Goal: Task Accomplishment & Management: Use online tool/utility

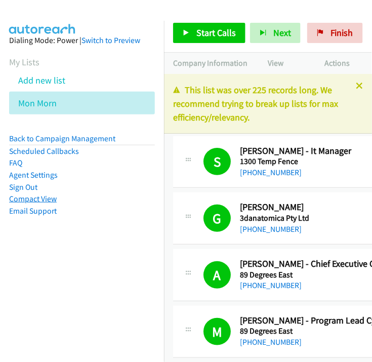
click at [45, 200] on link "Compact View" at bounding box center [33, 199] width 48 height 10
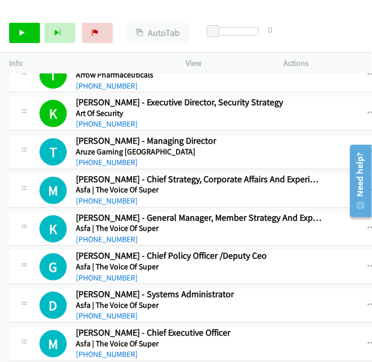
scroll to position [4610, 0]
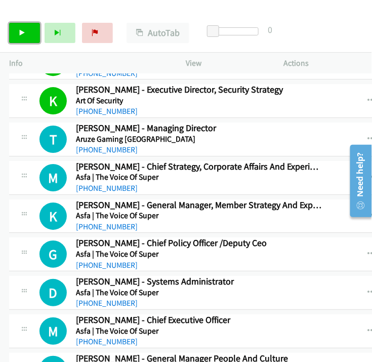
click at [23, 35] on icon at bounding box center [22, 33] width 7 height 7
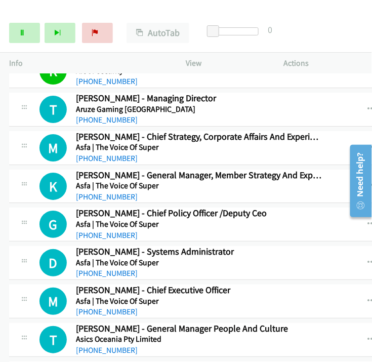
scroll to position [4554, 0]
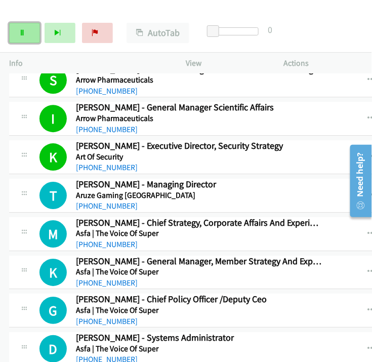
click at [16, 31] on link "Pause" at bounding box center [24, 33] width 31 height 20
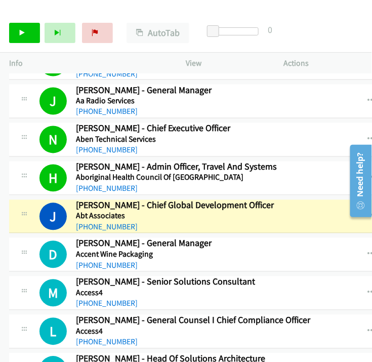
scroll to position [331, 0]
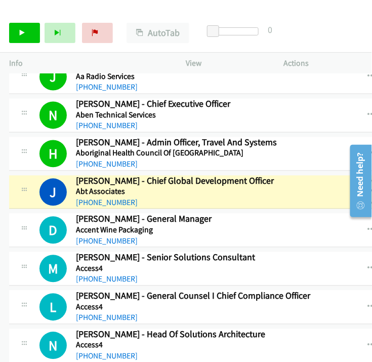
click at [368, 189] on icon "button" at bounding box center [372, 192] width 8 height 8
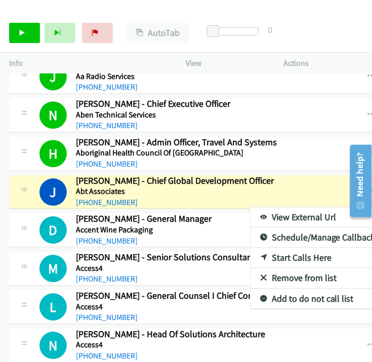
click at [276, 211] on link "View External Url" at bounding box center [318, 218] width 135 height 20
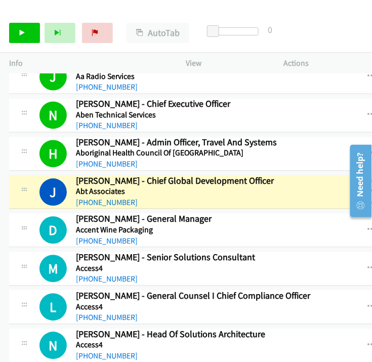
click at [359, 191] on button "button" at bounding box center [372, 192] width 27 height 20
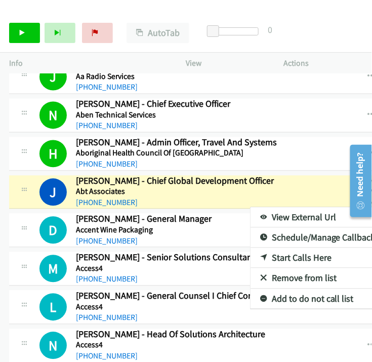
click at [251, 217] on link "View External Url" at bounding box center [318, 218] width 135 height 20
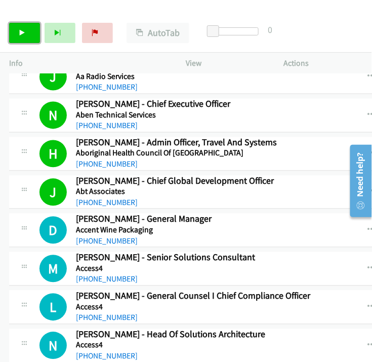
click at [17, 31] on link "Start Calls" at bounding box center [24, 33] width 31 height 20
click at [298, 347] on div "N Callback Scheduled Nick Rettenbeck - Head Of Solutions Architecture Access4 A…" at bounding box center [170, 345] width 322 height 33
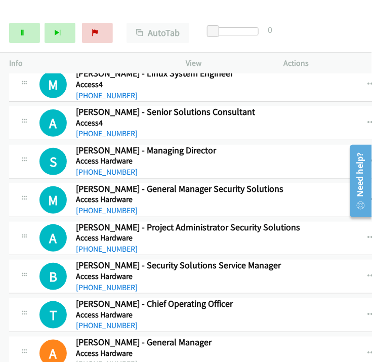
scroll to position [725, 0]
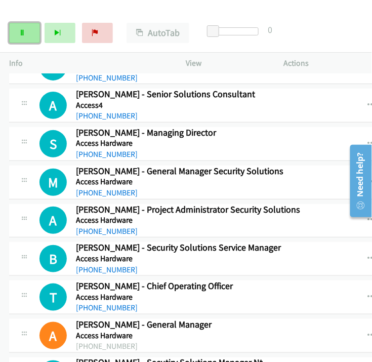
click at [24, 26] on link "Pause" at bounding box center [24, 33] width 31 height 20
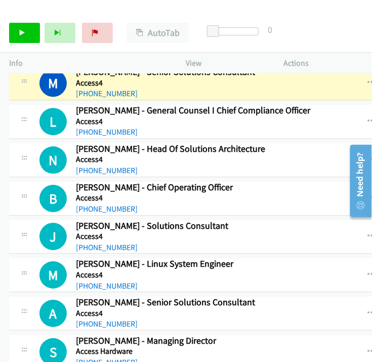
scroll to position [500, 0]
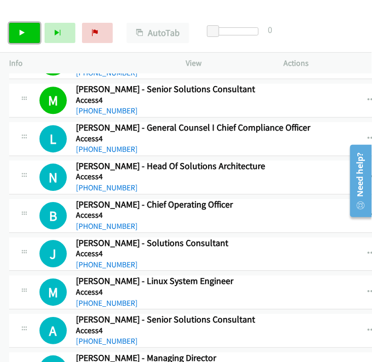
click at [19, 30] on icon at bounding box center [22, 33] width 7 height 7
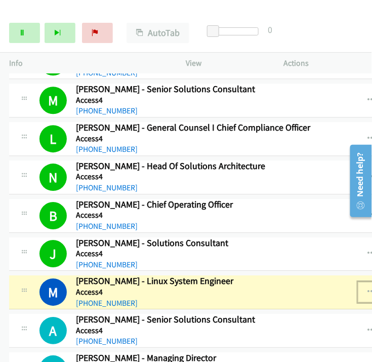
click at [368, 288] on icon "button" at bounding box center [372, 292] width 8 height 8
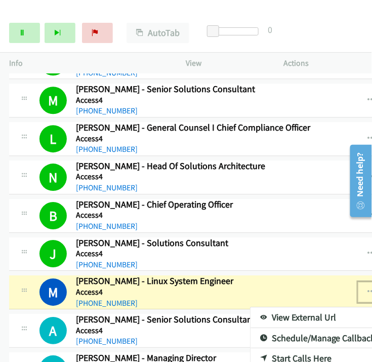
click at [254, 311] on link "View External Url" at bounding box center [318, 318] width 135 height 20
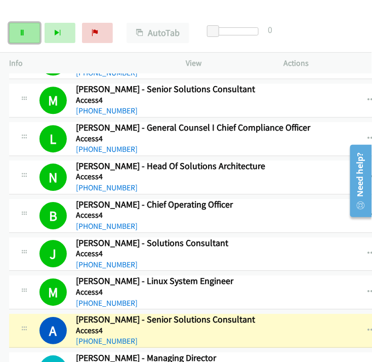
click at [20, 32] on icon at bounding box center [22, 33] width 7 height 7
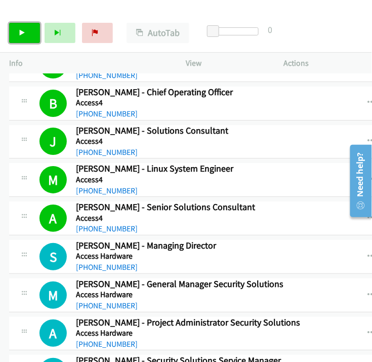
click at [17, 31] on link "Start Calls" at bounding box center [24, 33] width 31 height 20
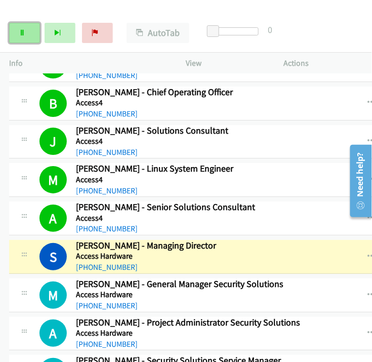
click at [17, 31] on link "Pause" at bounding box center [24, 33] width 31 height 20
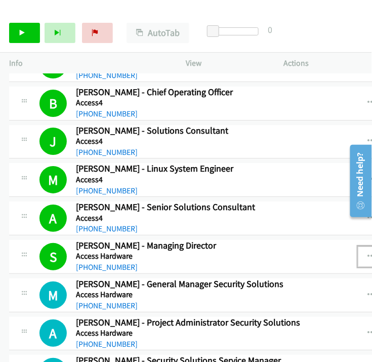
click at [368, 253] on icon "button" at bounding box center [372, 257] width 8 height 8
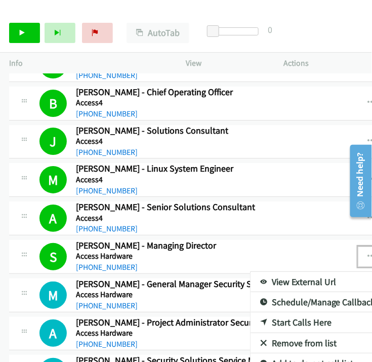
click at [273, 277] on link "View External Url" at bounding box center [318, 282] width 135 height 20
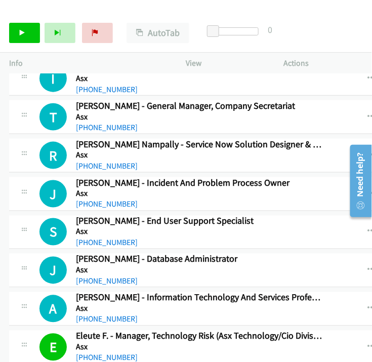
scroll to position [6250, 0]
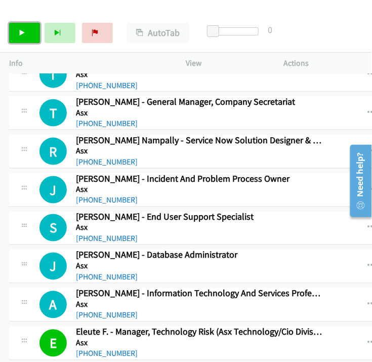
click at [20, 32] on icon at bounding box center [22, 33] width 7 height 7
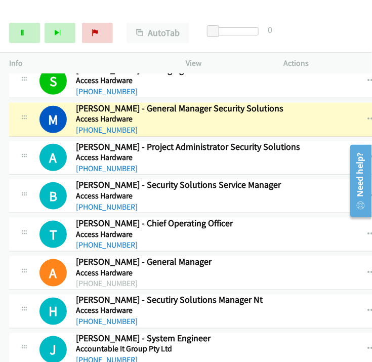
scroll to position [732, 0]
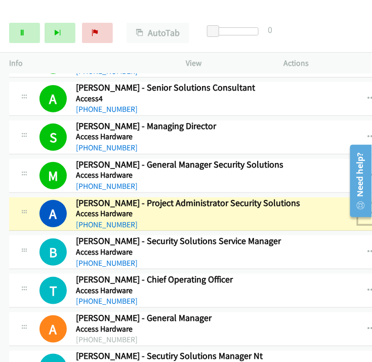
click at [368, 210] on icon "button" at bounding box center [372, 214] width 8 height 8
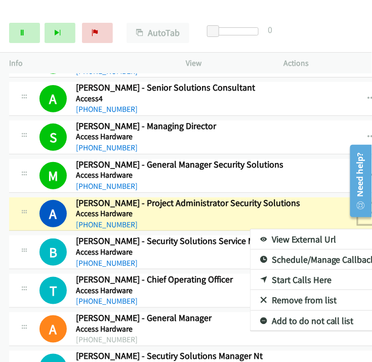
click at [287, 234] on link "View External Url" at bounding box center [318, 240] width 135 height 20
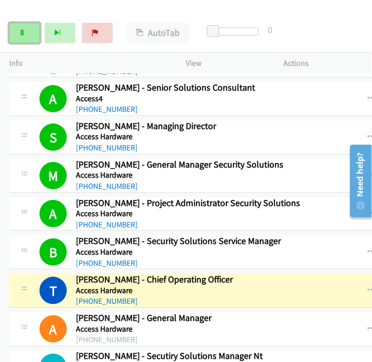
click at [30, 31] on link "Pause" at bounding box center [24, 33] width 31 height 20
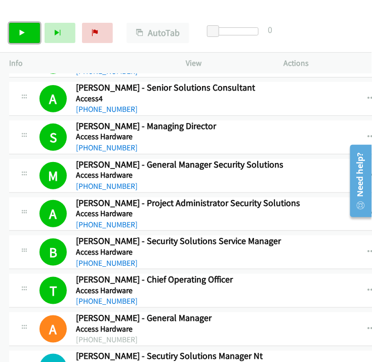
click at [23, 36] on link "Start Calls" at bounding box center [24, 33] width 31 height 20
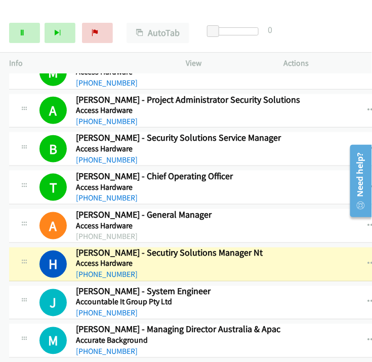
scroll to position [788, 0]
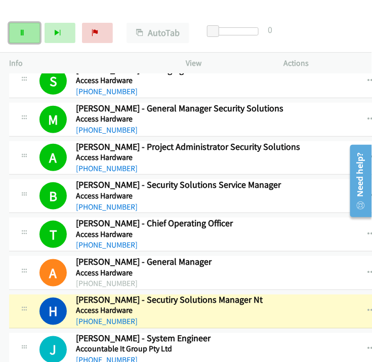
click at [30, 29] on link "Pause" at bounding box center [24, 33] width 31 height 20
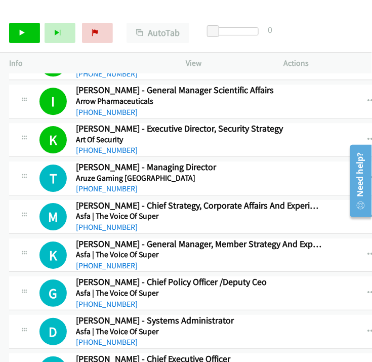
scroll to position [4561, 0]
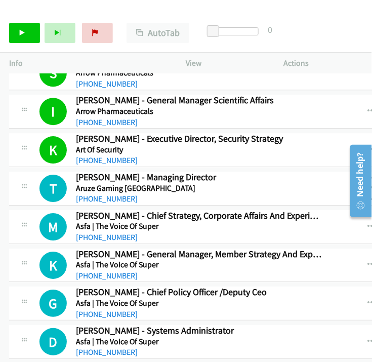
click at [368, 184] on icon "button" at bounding box center [372, 188] width 8 height 8
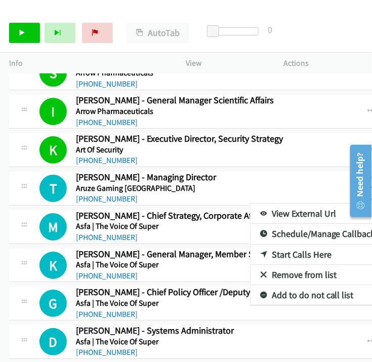
click at [274, 245] on link "Start Calls Here" at bounding box center [318, 255] width 135 height 20
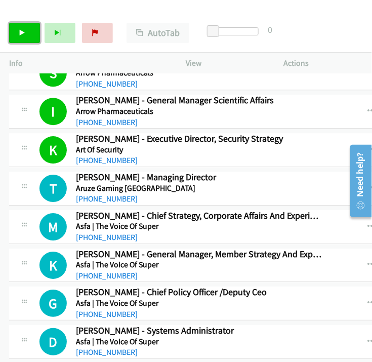
click at [21, 35] on icon at bounding box center [22, 33] width 7 height 7
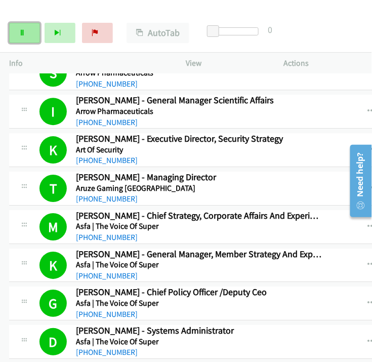
click at [19, 31] on icon at bounding box center [22, 33] width 7 height 7
click at [28, 33] on link "Start Calls" at bounding box center [24, 33] width 31 height 20
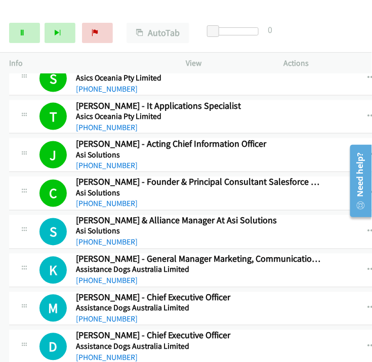
scroll to position [4940, 0]
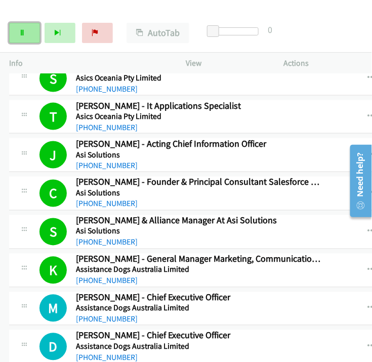
click at [22, 33] on icon at bounding box center [22, 33] width 7 height 7
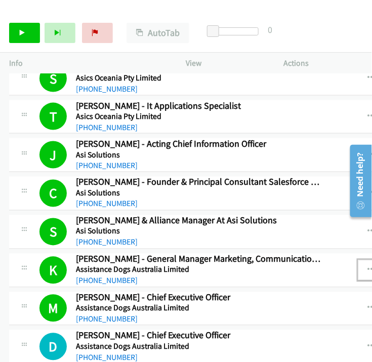
click at [368, 267] on icon "button" at bounding box center [372, 271] width 8 height 8
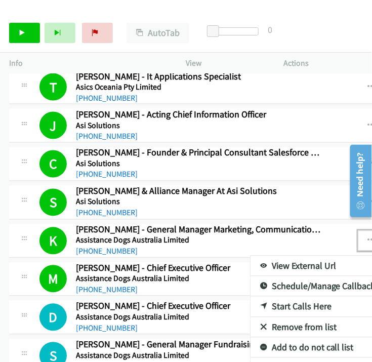
scroll to position [5001, 0]
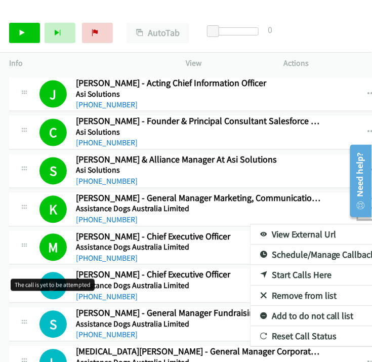
click at [59, 273] on h1 "D" at bounding box center [53, 286] width 27 height 27
click at [286, 156] on div at bounding box center [186, 181] width 372 height 362
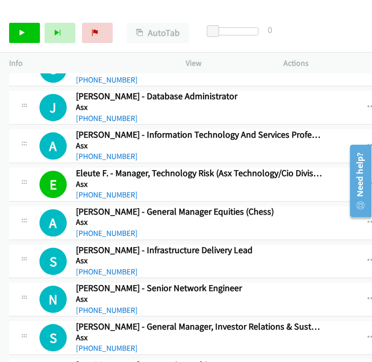
scroll to position [6521, 0]
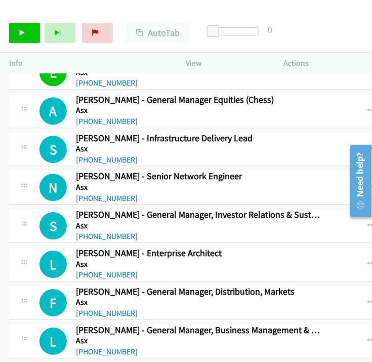
click at [368, 183] on icon "button" at bounding box center [372, 187] width 8 height 8
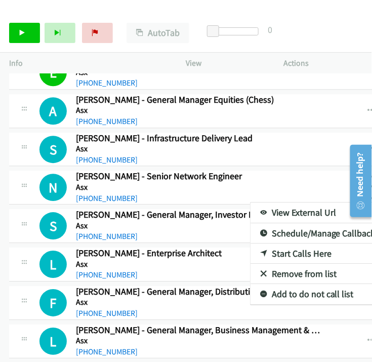
click at [262, 159] on div at bounding box center [186, 181] width 372 height 362
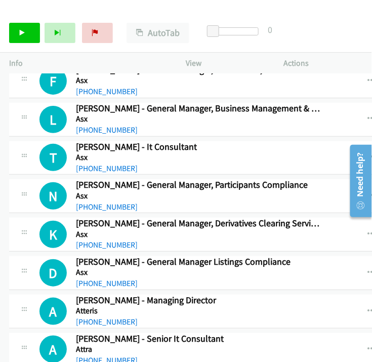
scroll to position [6746, 0]
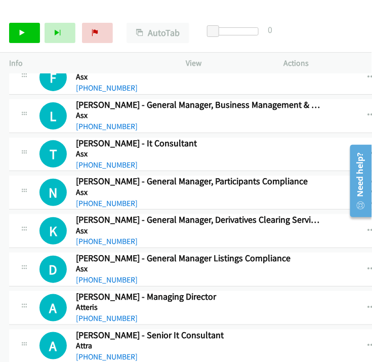
click at [368, 189] on icon "button" at bounding box center [372, 193] width 8 height 8
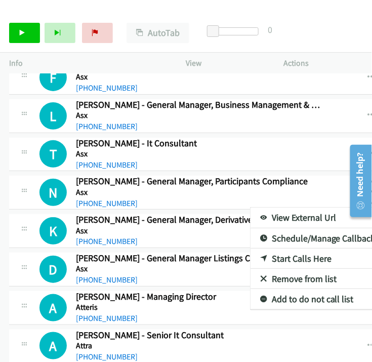
click at [320, 103] on div at bounding box center [186, 181] width 372 height 362
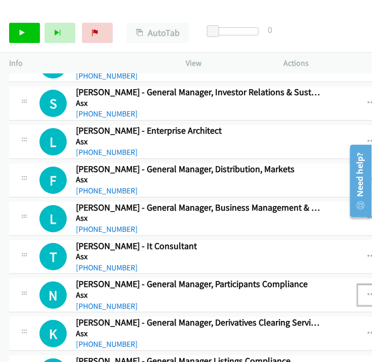
scroll to position [6634, 0]
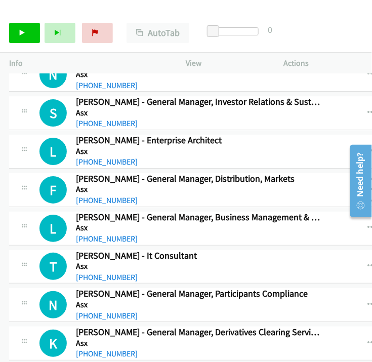
click at [359, 180] on button "button" at bounding box center [372, 190] width 27 height 20
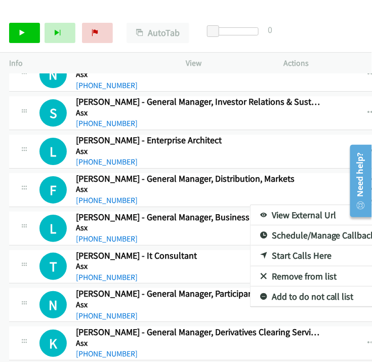
click at [331, 158] on div at bounding box center [186, 181] width 372 height 362
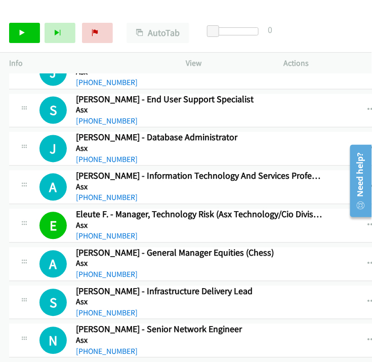
scroll to position [6352, 0]
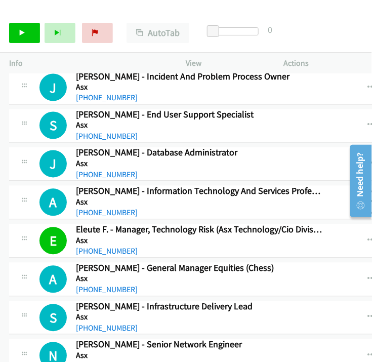
click at [368, 199] on icon "button" at bounding box center [372, 203] width 8 height 8
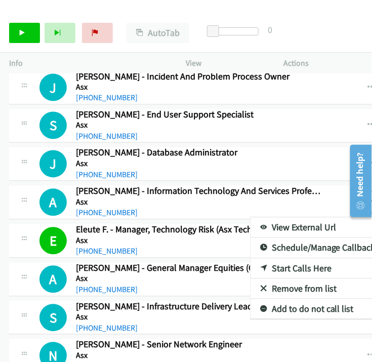
click at [289, 259] on link "Start Calls Here" at bounding box center [318, 269] width 135 height 20
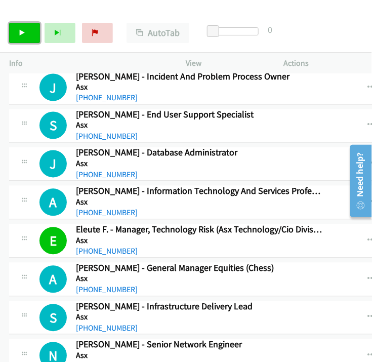
click at [29, 32] on link "Start Calls" at bounding box center [24, 33] width 31 height 20
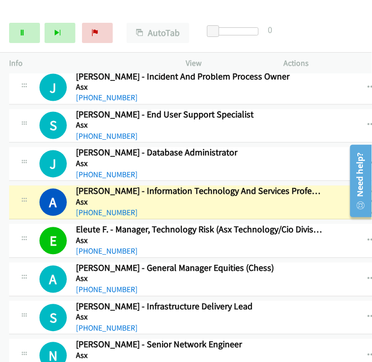
click at [368, 199] on icon "button" at bounding box center [372, 203] width 8 height 8
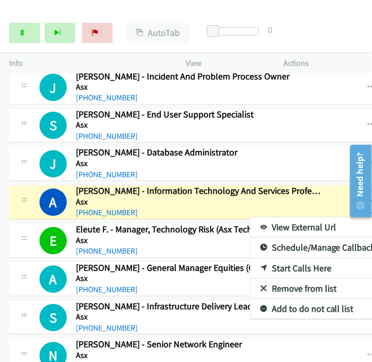
click at [284, 218] on link "View External Url" at bounding box center [318, 228] width 135 height 20
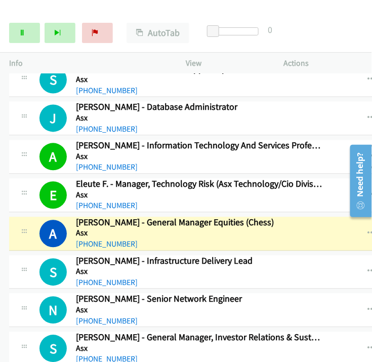
scroll to position [6408, 0]
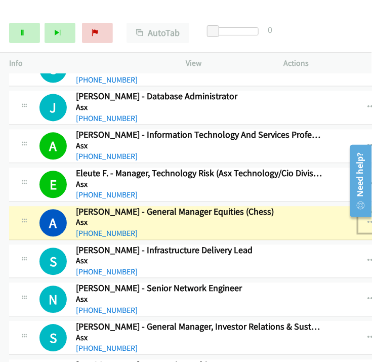
click at [368, 219] on icon "button" at bounding box center [372, 223] width 8 height 8
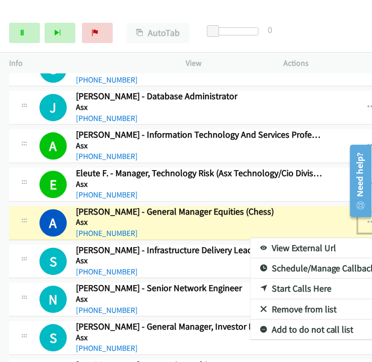
click at [266, 239] on link "View External Url" at bounding box center [318, 249] width 135 height 20
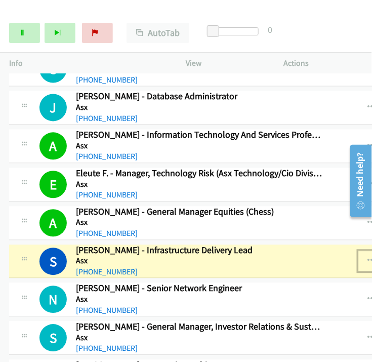
click at [359, 251] on button "button" at bounding box center [372, 261] width 27 height 20
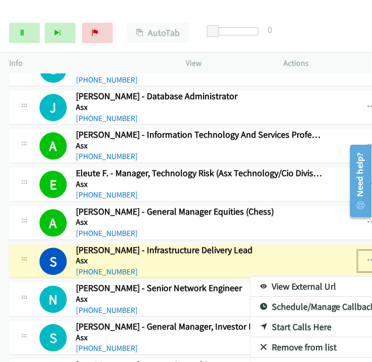
click at [284, 277] on link "View External Url" at bounding box center [318, 287] width 135 height 20
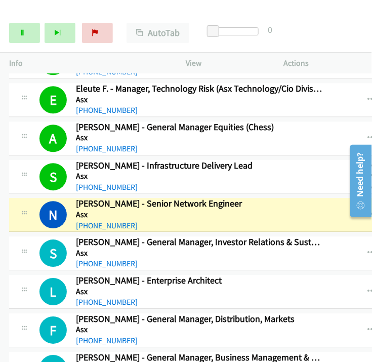
scroll to position [6521, 0]
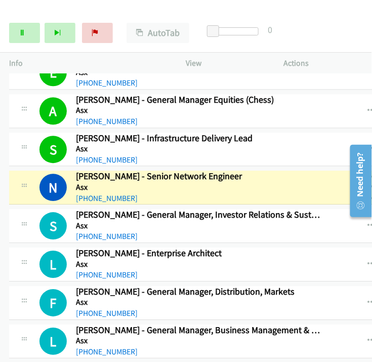
click at [368, 183] on icon "button" at bounding box center [372, 187] width 8 height 8
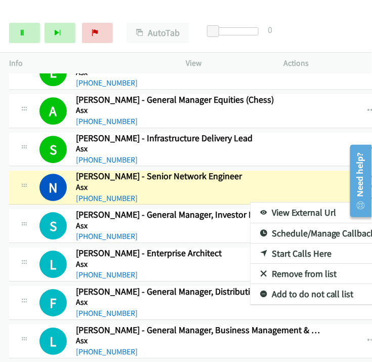
click at [282, 203] on link "View External Url" at bounding box center [318, 213] width 135 height 20
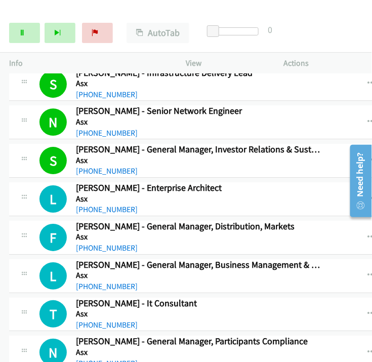
scroll to position [6634, 0]
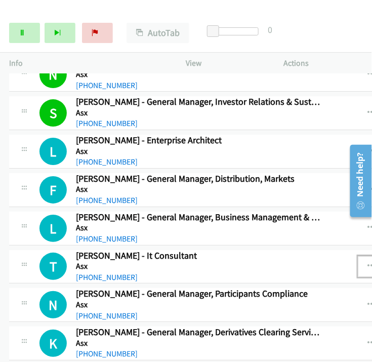
click at [368, 262] on icon "button" at bounding box center [372, 266] width 8 height 8
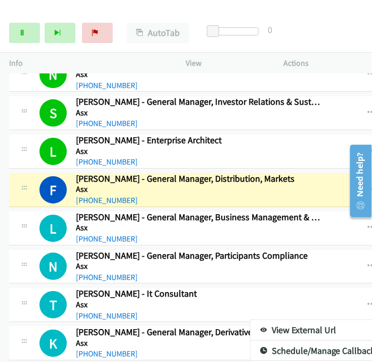
click at [26, 35] on div at bounding box center [186, 181] width 372 height 362
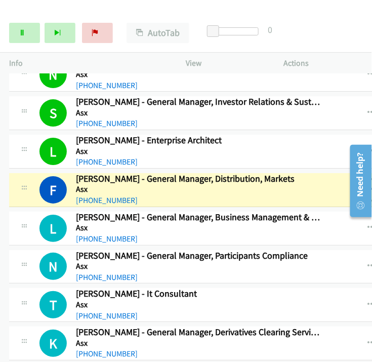
click at [359, 180] on button "button" at bounding box center [372, 190] width 27 height 20
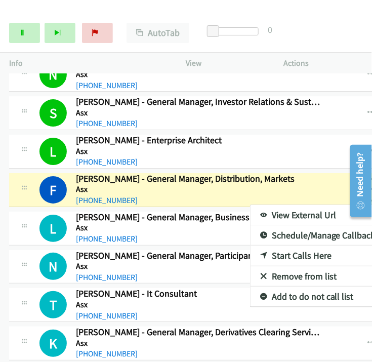
click at [251, 205] on link "View External Url" at bounding box center [318, 215] width 135 height 20
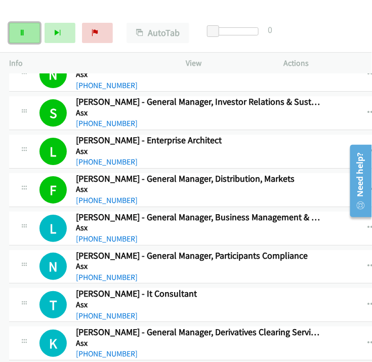
click at [27, 26] on link "Pause" at bounding box center [24, 33] width 31 height 20
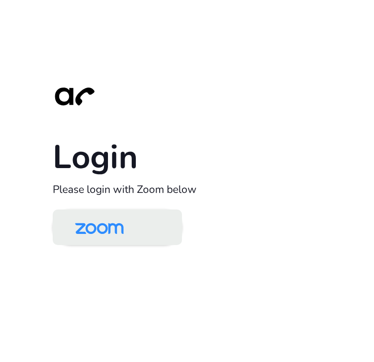
click at [122, 230] on img at bounding box center [99, 228] width 70 height 33
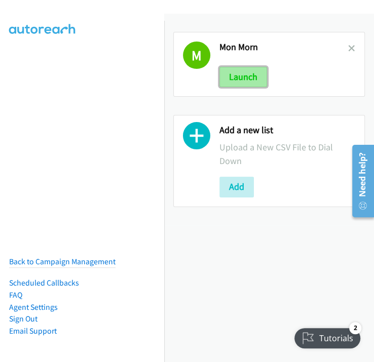
click at [239, 73] on button "Launch" at bounding box center [243, 77] width 48 height 20
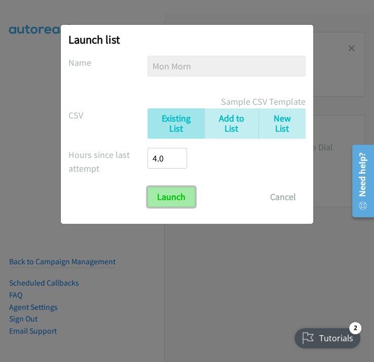
click at [175, 194] on input "Launch" at bounding box center [171, 197] width 48 height 20
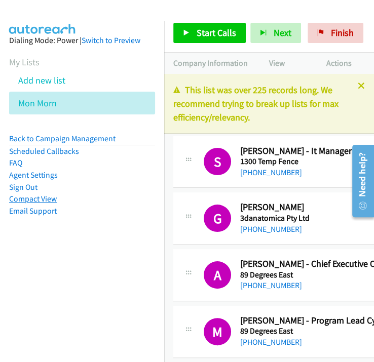
click at [49, 197] on link "Compact View" at bounding box center [33, 199] width 48 height 10
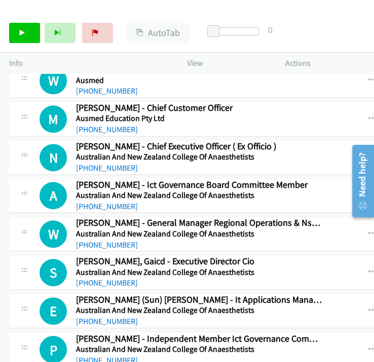
scroll to position [7376, 0]
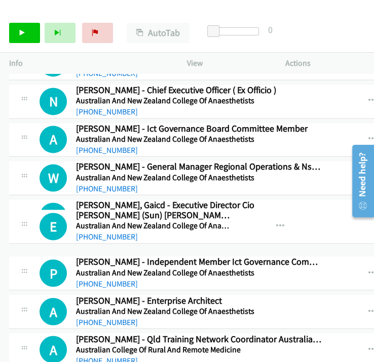
drag, startPoint x: 145, startPoint y: 218, endPoint x: 205, endPoint y: 218, distance: 60.3
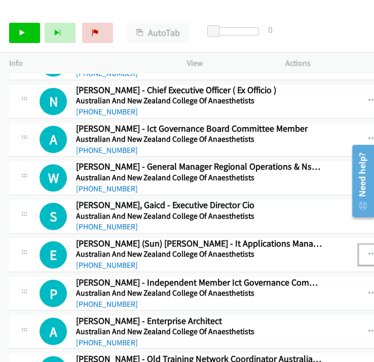
click at [359, 245] on button "button" at bounding box center [372, 255] width 27 height 20
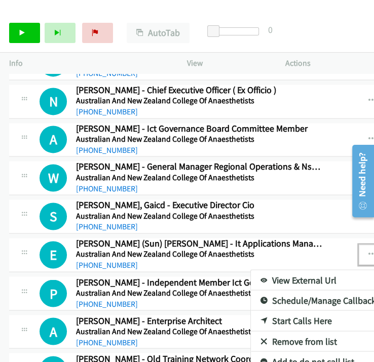
click at [260, 311] on link "Start Calls Here" at bounding box center [318, 321] width 135 height 20
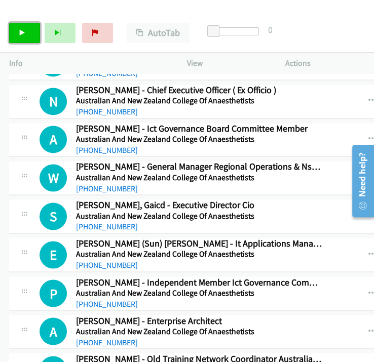
click at [19, 33] on icon at bounding box center [22, 33] width 7 height 7
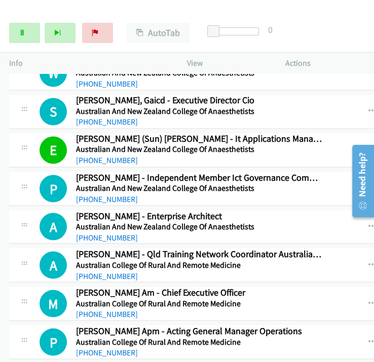
scroll to position [7544, 0]
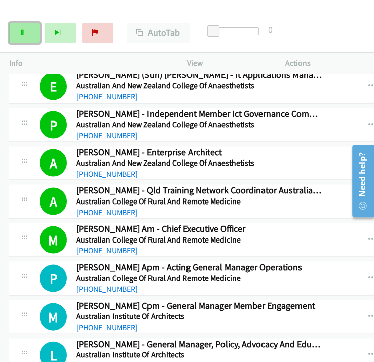
click at [17, 30] on link "Pause" at bounding box center [24, 33] width 31 height 20
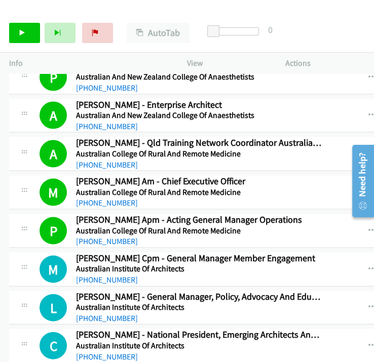
scroll to position [7601, 0]
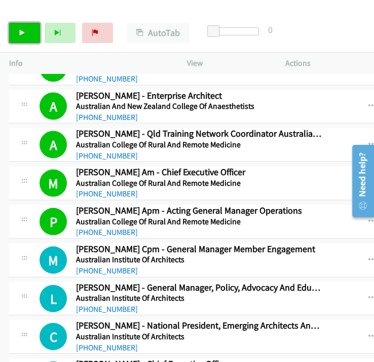
click at [17, 32] on link "Start Calls" at bounding box center [24, 33] width 31 height 20
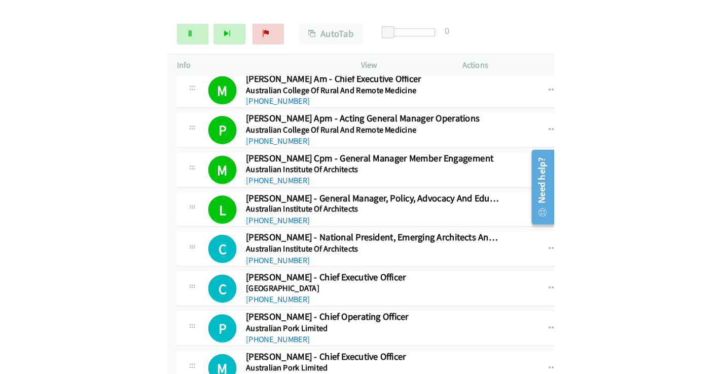
scroll to position [7714, 0]
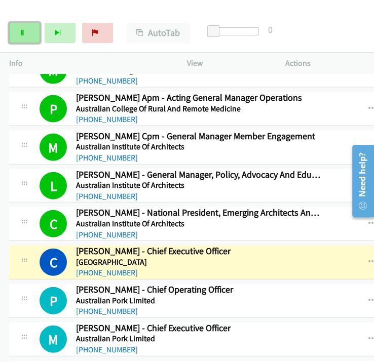
click at [12, 28] on link "Pause" at bounding box center [24, 33] width 31 height 20
click at [368, 258] on icon "button" at bounding box center [372, 262] width 8 height 8
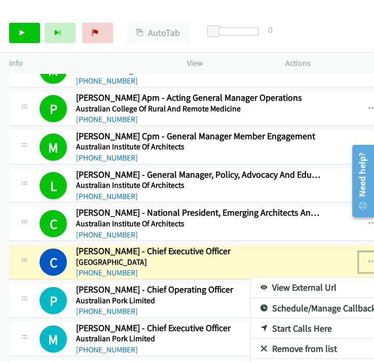
click at [260, 278] on link "View External Url" at bounding box center [318, 288] width 135 height 20
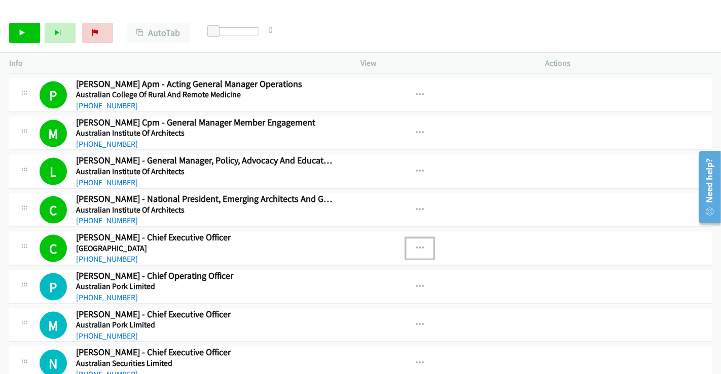
scroll to position [7700, 0]
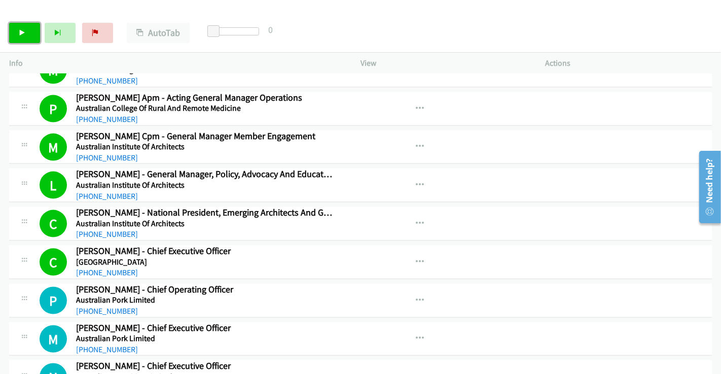
click at [17, 30] on link "Start Calls" at bounding box center [24, 33] width 31 height 20
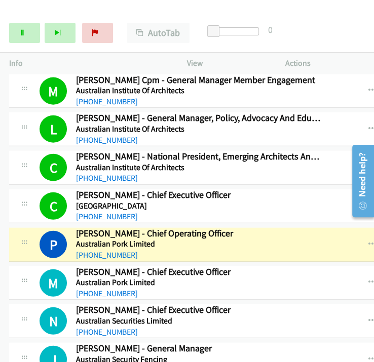
scroll to position [7826, 0]
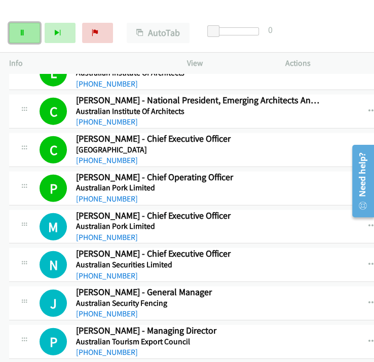
click at [36, 38] on link "Pause" at bounding box center [24, 33] width 31 height 20
click at [26, 34] on link "Start Calls" at bounding box center [24, 33] width 31 height 20
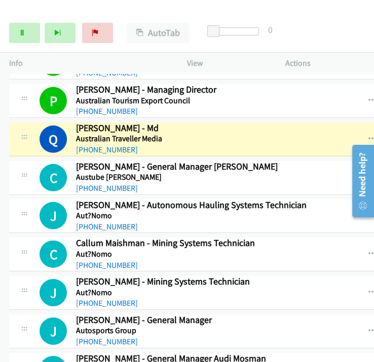
scroll to position [8051, 0]
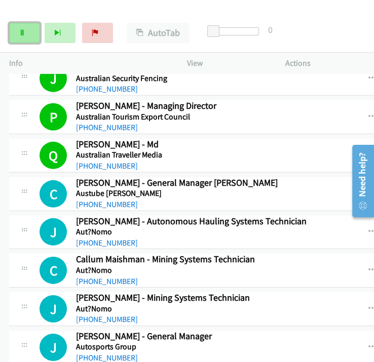
click at [23, 28] on link "Pause" at bounding box center [24, 33] width 31 height 20
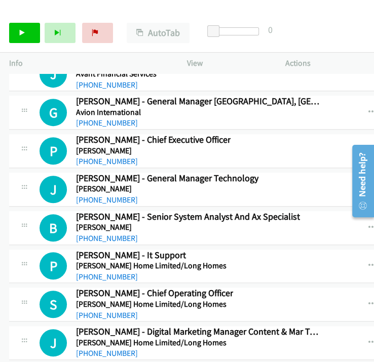
scroll to position [8615, 0]
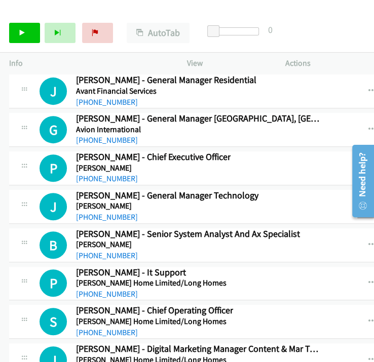
click at [368, 203] on icon "button" at bounding box center [372, 207] width 8 height 8
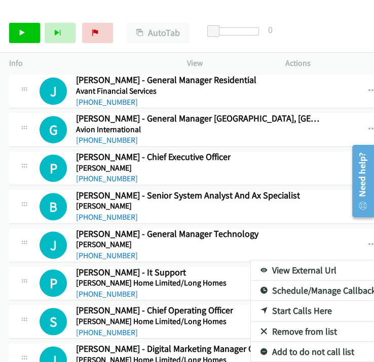
click at [257, 301] on link "Start Calls Here" at bounding box center [318, 311] width 135 height 20
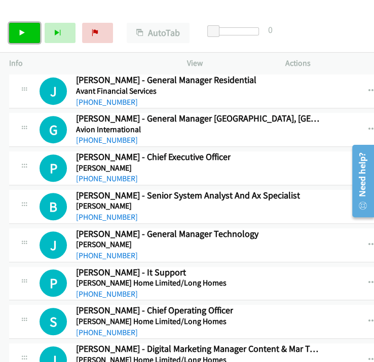
click at [24, 30] on icon at bounding box center [22, 33] width 7 height 7
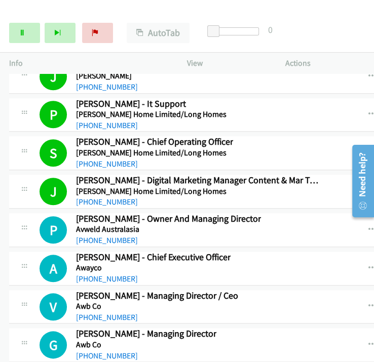
scroll to position [8840, 0]
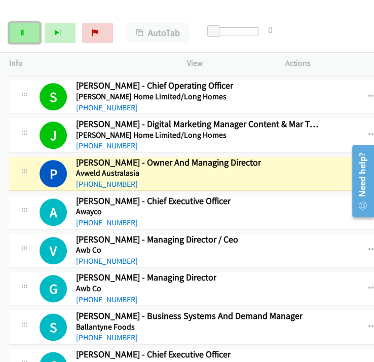
click at [32, 35] on link "Pause" at bounding box center [24, 33] width 31 height 20
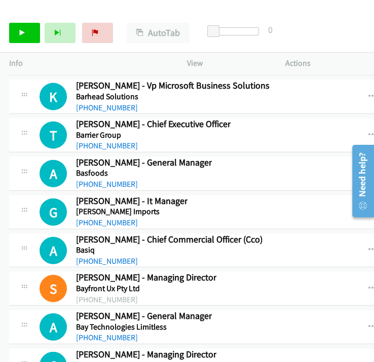
scroll to position [9459, 0]
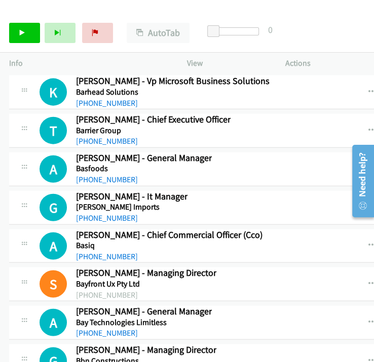
click at [14, 29] on link "Start Calls" at bounding box center [24, 33] width 31 height 20
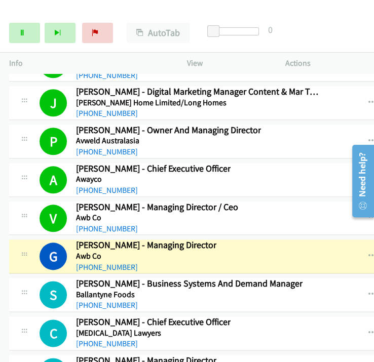
scroll to position [8952, 0]
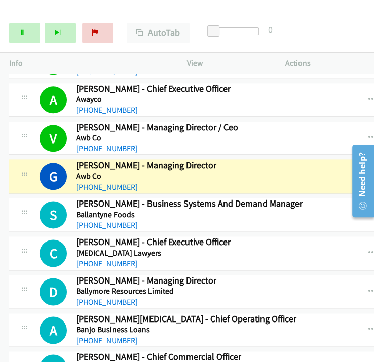
click at [368, 172] on icon "button" at bounding box center [372, 176] width 8 height 8
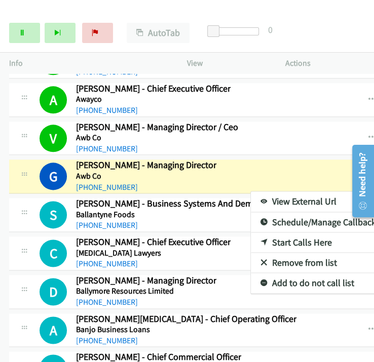
click at [276, 192] on link "View External Url" at bounding box center [318, 202] width 135 height 20
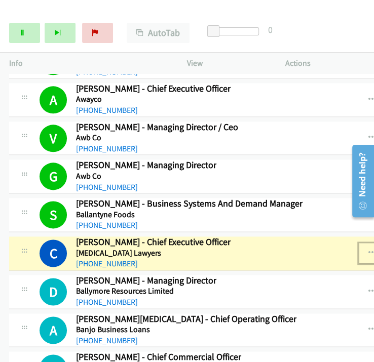
click at [368, 249] on icon "button" at bounding box center [372, 253] width 8 height 8
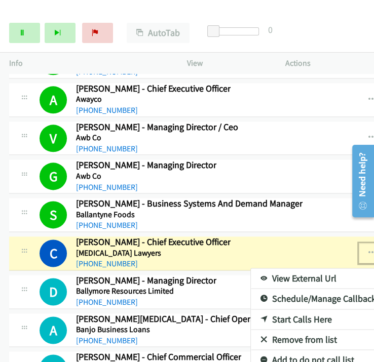
click at [284, 269] on link "View External Url" at bounding box center [318, 279] width 135 height 20
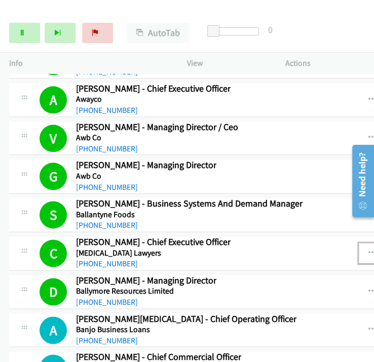
click at [368, 249] on icon "button" at bounding box center [372, 253] width 8 height 8
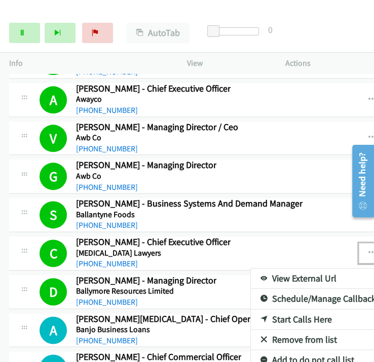
click at [291, 269] on link "View External Url" at bounding box center [318, 279] width 135 height 20
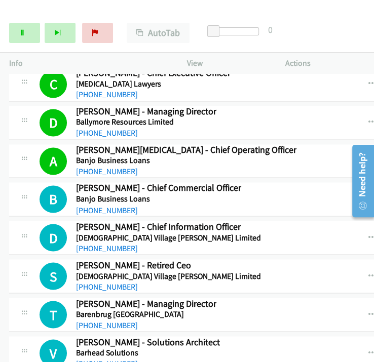
scroll to position [9065, 0]
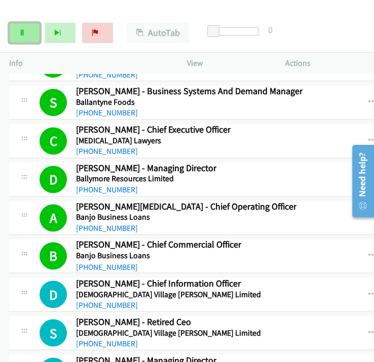
click at [31, 34] on link "Pause" at bounding box center [24, 33] width 31 height 20
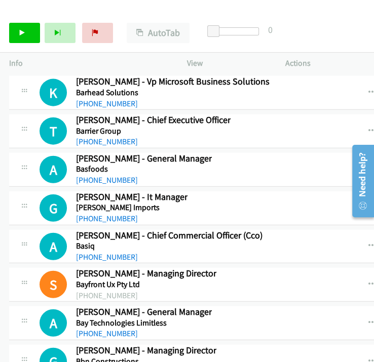
scroll to position [9459, 0]
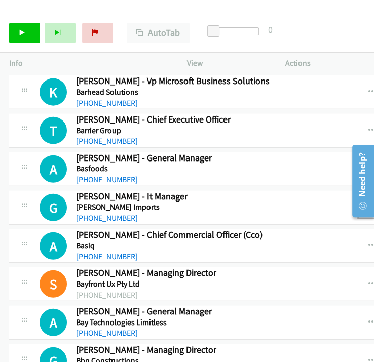
click at [368, 204] on icon "button" at bounding box center [372, 208] width 8 height 8
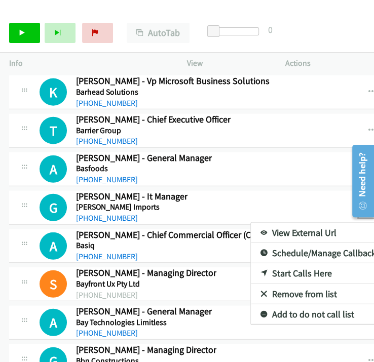
click at [256, 264] on link "Start Calls Here" at bounding box center [318, 274] width 135 height 20
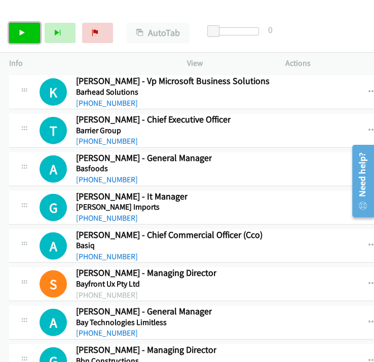
click at [23, 34] on icon at bounding box center [22, 33] width 7 height 7
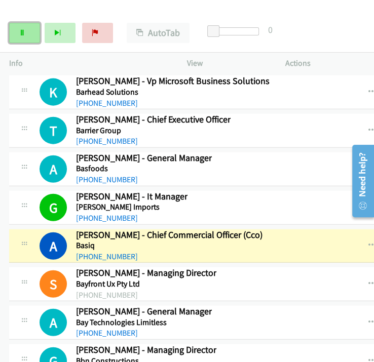
click at [31, 31] on link "Pause" at bounding box center [24, 33] width 31 height 20
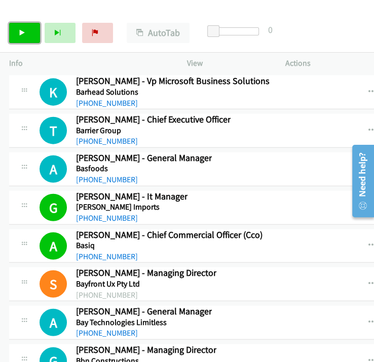
click at [18, 33] on link "Start Calls" at bounding box center [24, 33] width 31 height 20
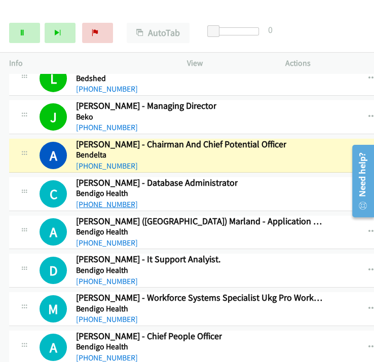
scroll to position [9909, 0]
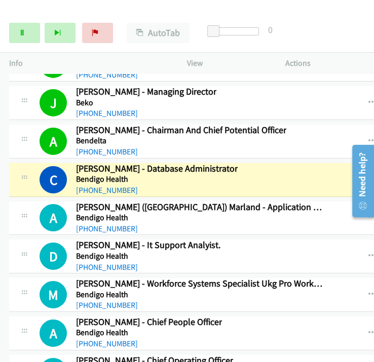
click at [368, 176] on icon "button" at bounding box center [372, 180] width 8 height 8
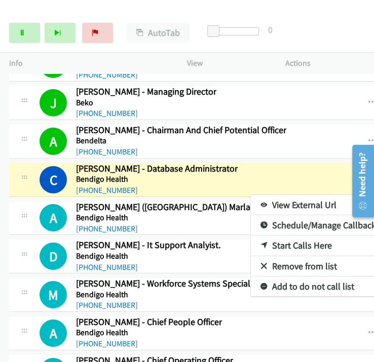
click at [251, 195] on link "View External Url" at bounding box center [318, 205] width 135 height 20
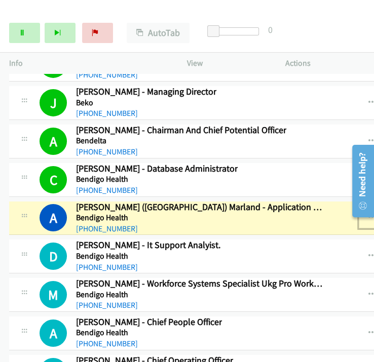
click at [359, 208] on button "button" at bounding box center [372, 218] width 27 height 20
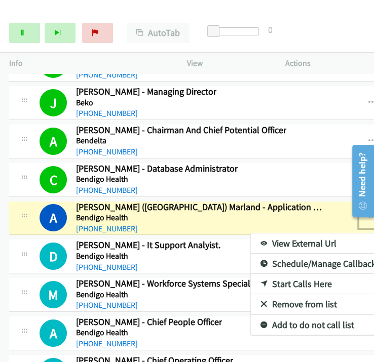
click at [286, 234] on link "View External Url" at bounding box center [318, 244] width 135 height 20
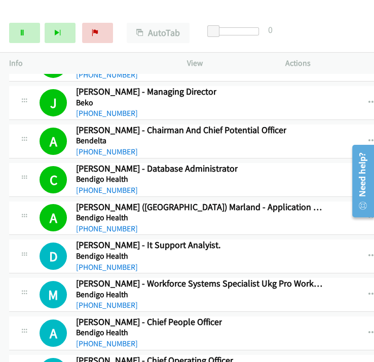
click at [16, 45] on div "Start Calls Pause Next Finish Call Completed AutoTab AutoTab 0" at bounding box center [187, 33] width 374 height 39
click at [25, 38] on link "Pause" at bounding box center [24, 33] width 31 height 20
click at [356, 34] on div "Start Calls Pause Next Finish Call Completed AutoTab AutoTab 0" at bounding box center [187, 33] width 374 height 39
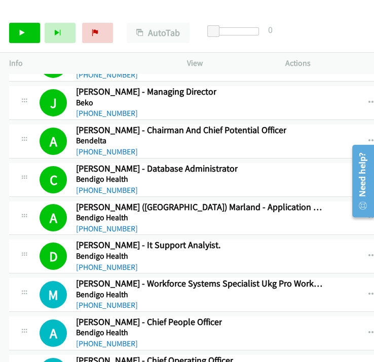
click at [360, 28] on div "Start Calls Pause Next Finish Call Completed AutoTab AutoTab 0" at bounding box center [187, 33] width 374 height 39
click at [368, 176] on icon "button" at bounding box center [372, 180] width 8 height 8
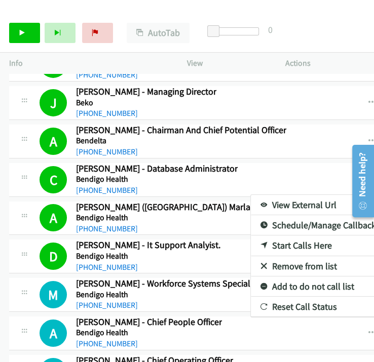
drag, startPoint x: 231, startPoint y: 299, endPoint x: 92, endPoint y: 188, distance: 177.7
